Goal: Communication & Community: Participate in discussion

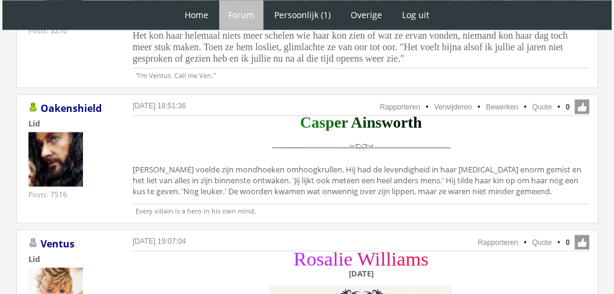
scroll to position [1967, 0]
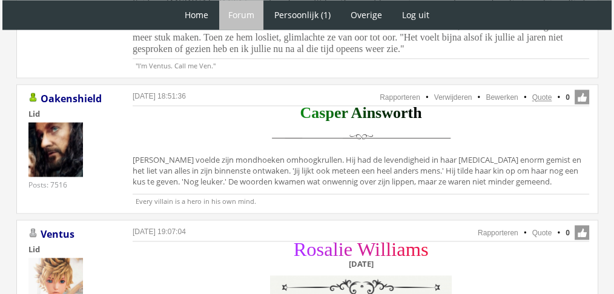
click at [541, 93] on link "Quote" at bounding box center [542, 97] width 20 height 8
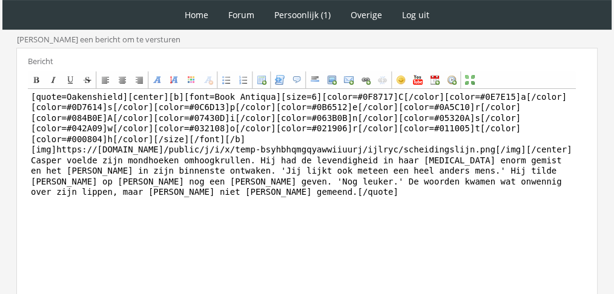
scroll to position [325, 0]
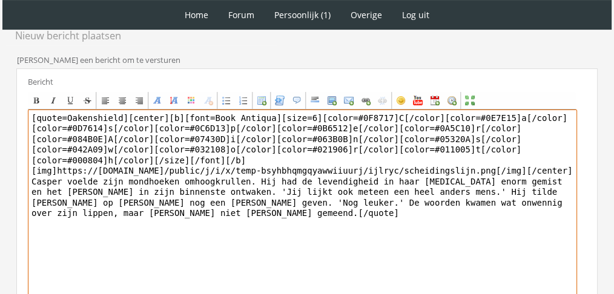
click at [323, 180] on textarea "[quote=Oakenshield][center][b][font=Book Antiqua][size=6][color=#0F8717]C[/colo…" at bounding box center [302, 222] width 549 height 225
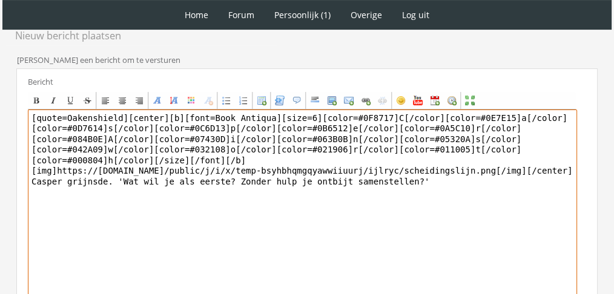
drag, startPoint x: 117, startPoint y: 107, endPoint x: 0, endPoint y: 75, distance: 121.2
click at [0, 75] on div "1 Home Forum Forum index Actieve topics Mijn topics Persoonlijk (1) Profiel Pri…" at bounding box center [307, 59] width 614 height 768
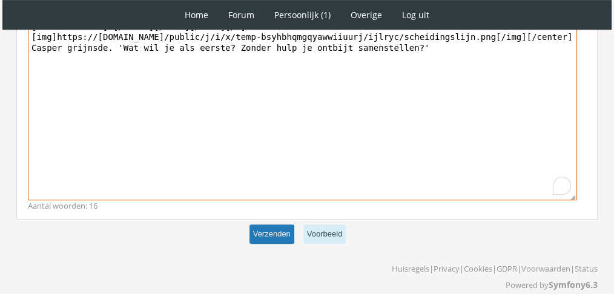
type textarea "[center][b][font=Book Antiqua][size=6][color=#0F8717]C[/color][color=#0E7E15]a[…"
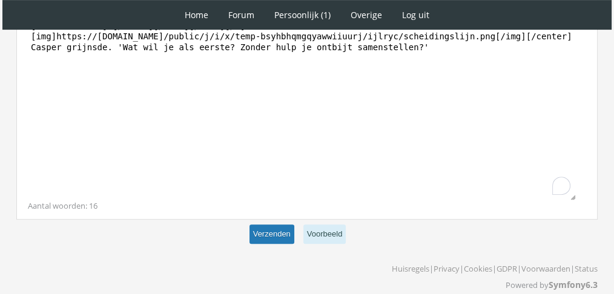
scroll to position [459, 0]
click at [272, 225] on button "Verzenden" at bounding box center [272, 235] width 45 height 20
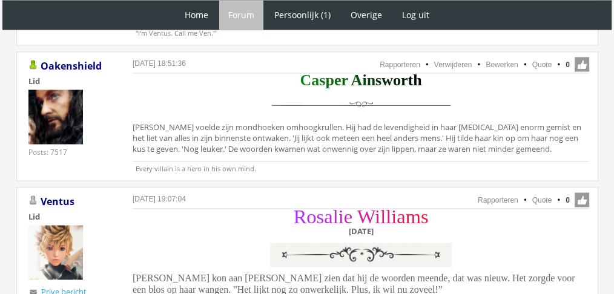
scroll to position [2627, 0]
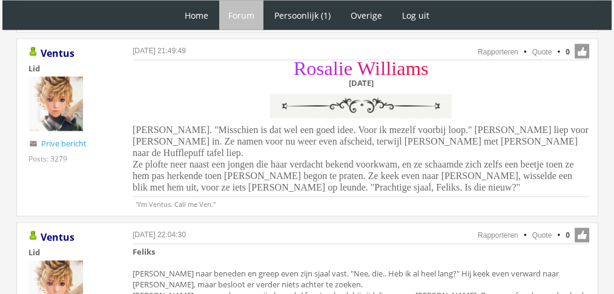
scroll to position [2447, 0]
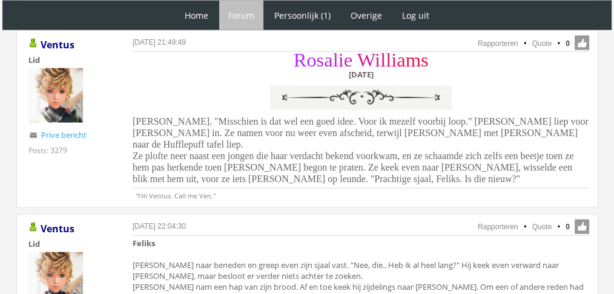
click at [568, 188] on p ""I'm Ventus. Call me Ven."" at bounding box center [361, 194] width 457 height 12
click at [543, 139] on span "Rosalie grinnikte. "Misschien is dat wel een goed idee. Voor ik mezelf voorbij …" at bounding box center [361, 150] width 456 height 68
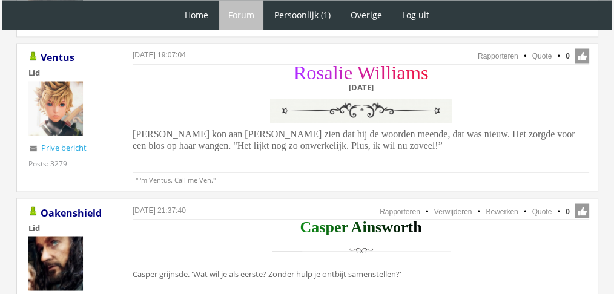
scroll to position [2140, 0]
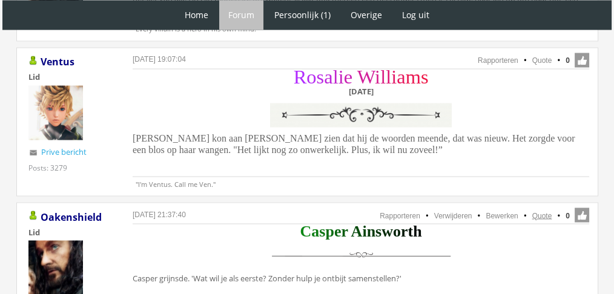
click at [542, 211] on link "Quote" at bounding box center [542, 215] width 20 height 8
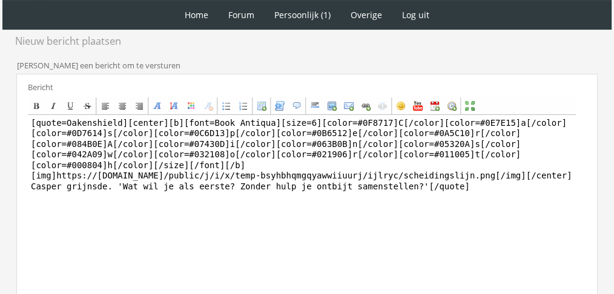
scroll to position [293, 0]
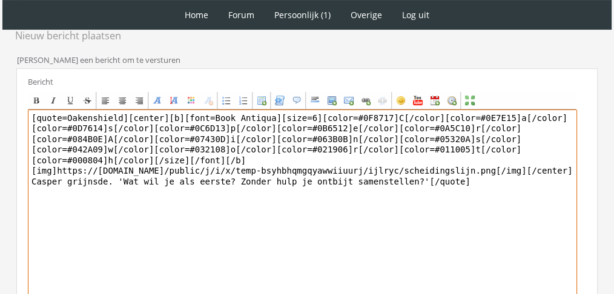
click at [317, 179] on textarea "[quote=Oakenshield][center][b][font=Book Antiqua][size=6][color=#0F8717]C[/colo…" at bounding box center [302, 222] width 549 height 225
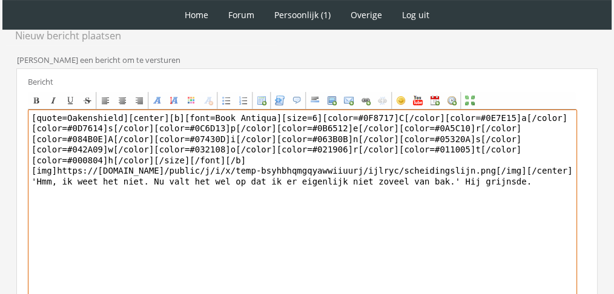
drag, startPoint x: 120, startPoint y: 118, endPoint x: 0, endPoint y: 78, distance: 126.6
click at [0, 78] on div "1 Home Forum Forum index Actieve topics Mijn topics Persoonlijk (1) Profiel Pri…" at bounding box center [307, 74] width 614 height 735
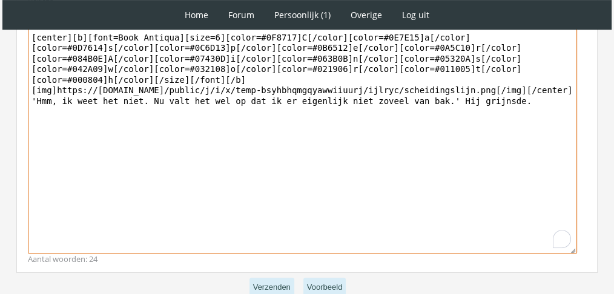
scroll to position [393, 0]
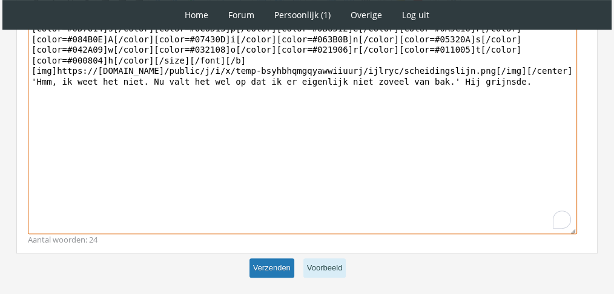
type textarea "[center][b][font=Book Antiqua][size=6][color=#0F8717]C[/color][color=#0E7E15]a[…"
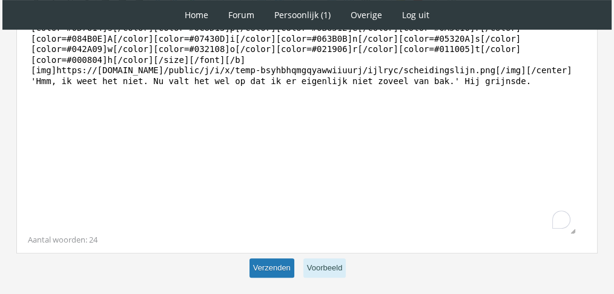
click at [283, 265] on button "Verzenden" at bounding box center [272, 269] width 45 height 20
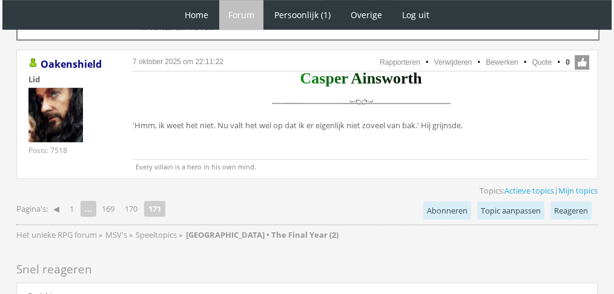
scroll to position [686, 0]
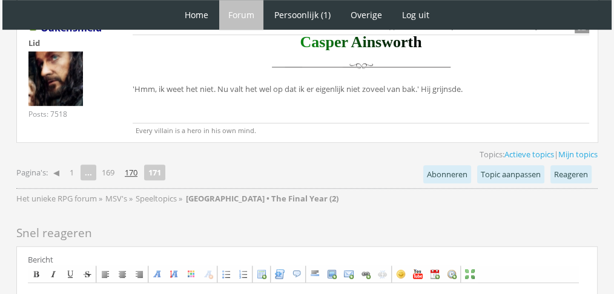
click at [124, 174] on link "170" at bounding box center [131, 172] width 22 height 17
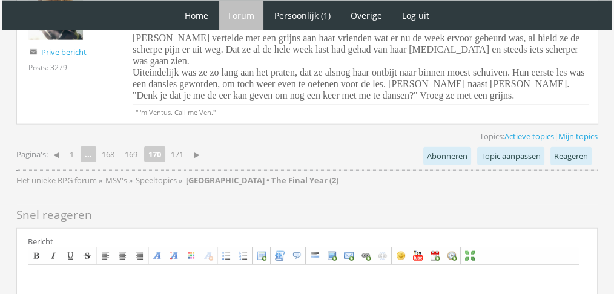
scroll to position [2902, 0]
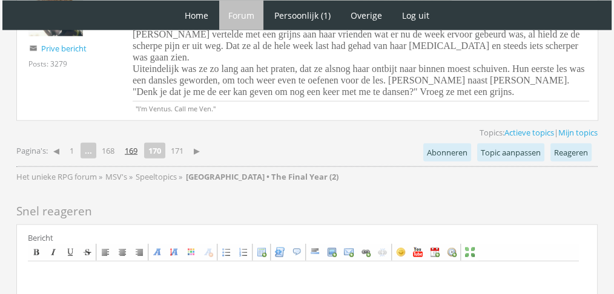
click at [131, 142] on link "169" at bounding box center [131, 150] width 22 height 17
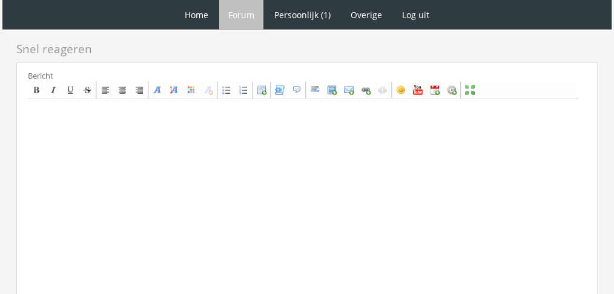
scroll to position [3055, 0]
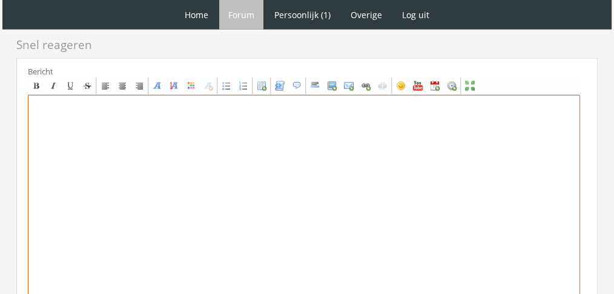
click at [402, 141] on textarea at bounding box center [304, 207] width 552 height 225
paste textarea "[PERSON_NAME] had [PERSON_NAME] niet midden in de eetzaal mee naar het feest wi…"
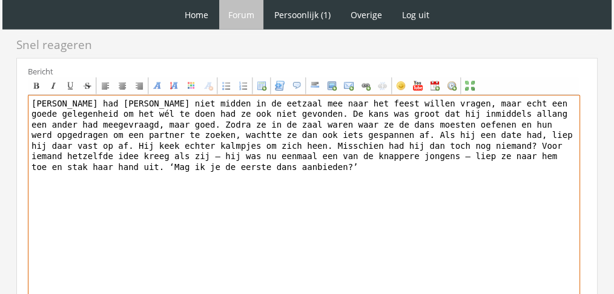
click at [91, 95] on textarea "[PERSON_NAME] had [PERSON_NAME] niet midden in de eetzaal mee naar het feest wi…" at bounding box center [304, 207] width 552 height 225
paste textarea "[center] [b][font=Book Antiqua][size=6][color=#16CCA8]R[/color][color=#16CC9C]h…"
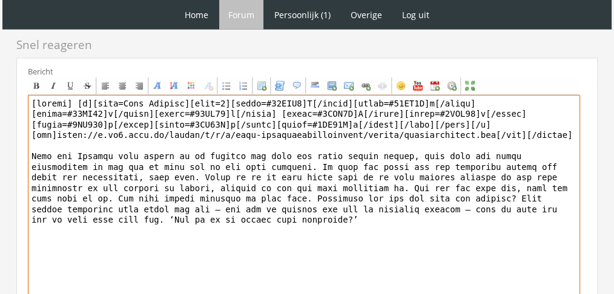
scroll to position [3163, 0]
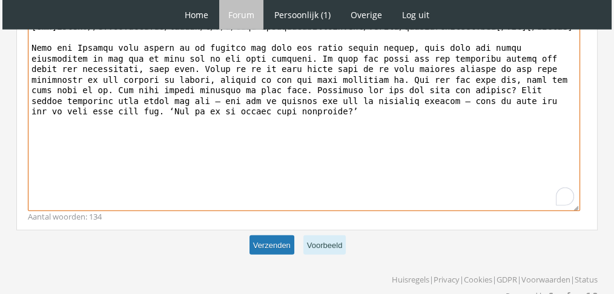
type textarea "[center] [b][font=Book Antiqua][size=6][color=#16CCA8]R[/color][color=#16CC9C]h…"
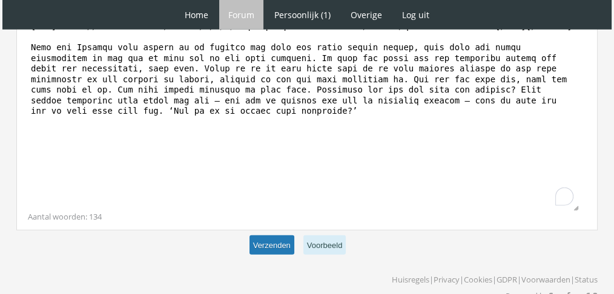
click at [291, 236] on button "Verzenden" at bounding box center [272, 246] width 45 height 20
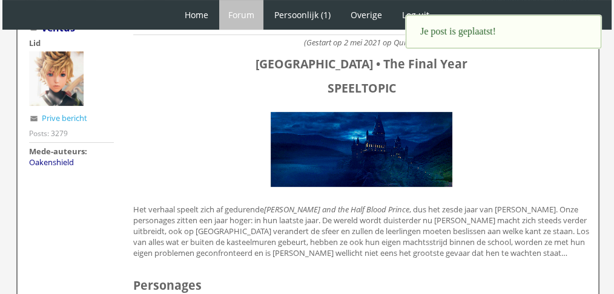
scroll to position [202, 0]
